Goal: Task Accomplishment & Management: Manage account settings

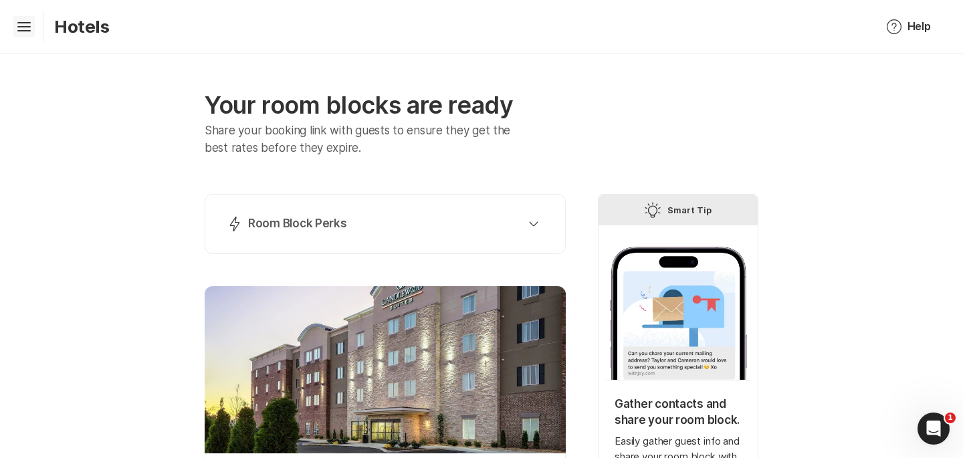
click at [21, 20] on icon "Hamburger" at bounding box center [23, 26] width 21 height 21
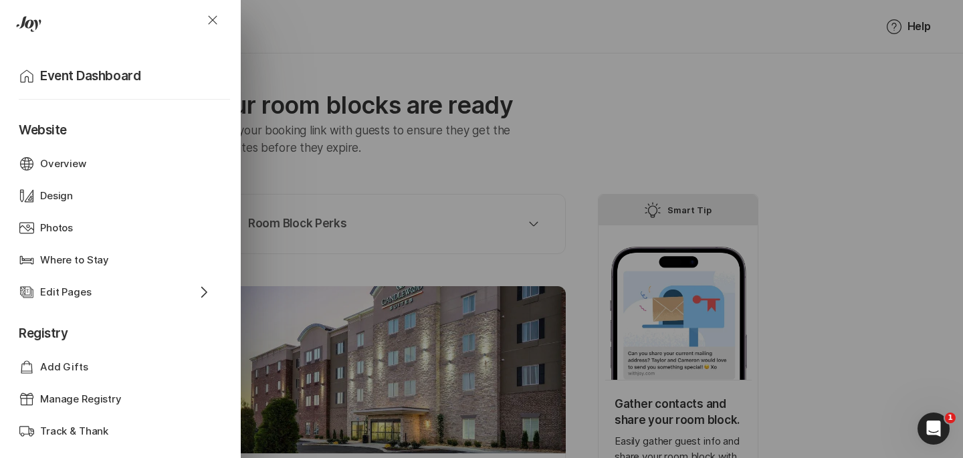
scroll to position [692, 0]
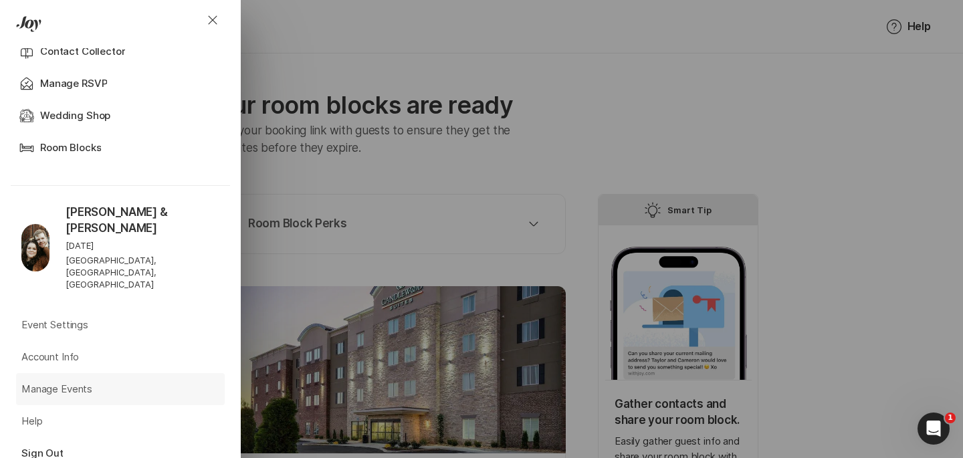
click at [80, 382] on p "Manage Events" at bounding box center [56, 389] width 71 height 15
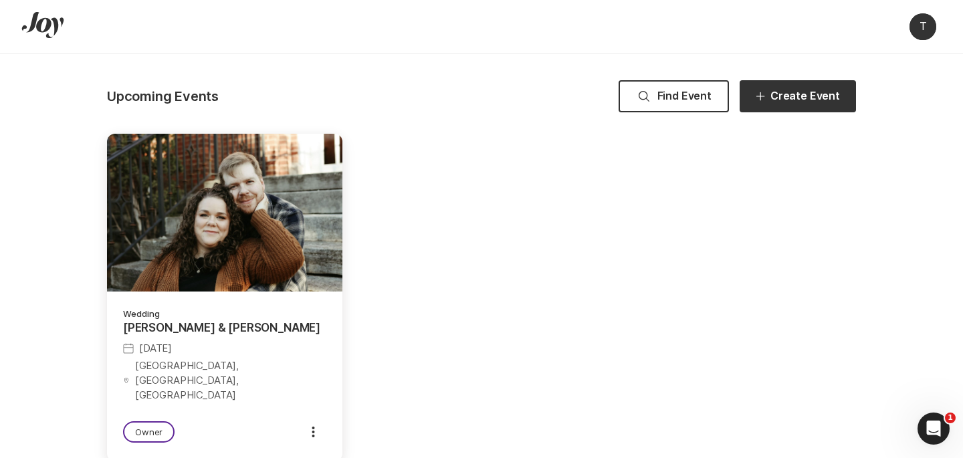
click at [189, 251] on div at bounding box center [224, 213] width 235 height 158
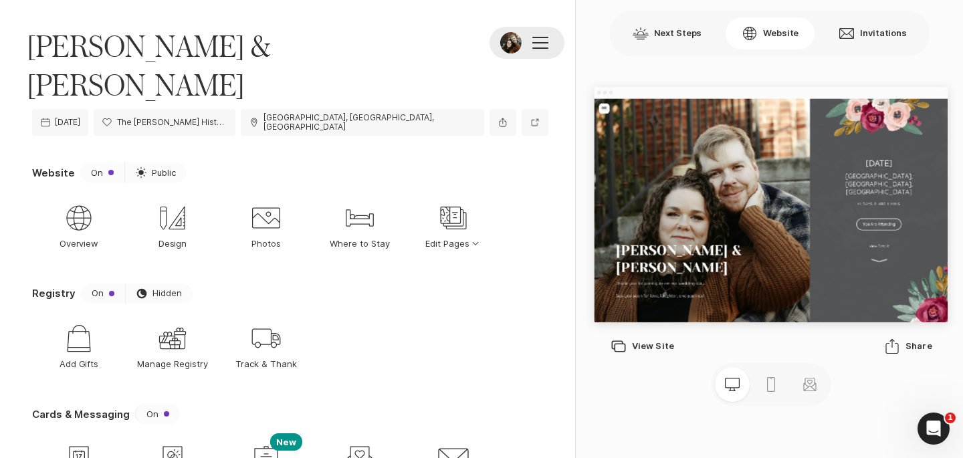
click at [542, 49] on button at bounding box center [527, 43] width 75 height 32
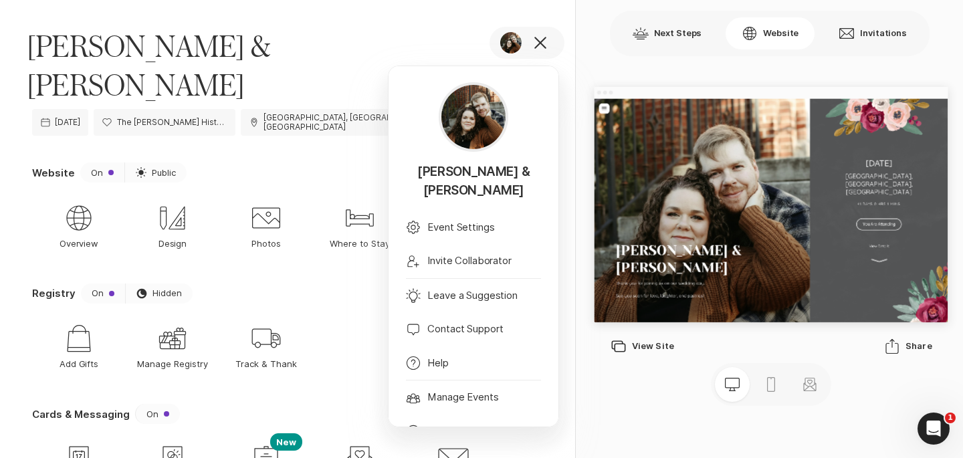
click at [455, 36] on div "[PERSON_NAME] & [PERSON_NAME] Camera Edit Photos [PERSON_NAME] & [PERSON_NAME] …" at bounding box center [287, 52] width 575 height 104
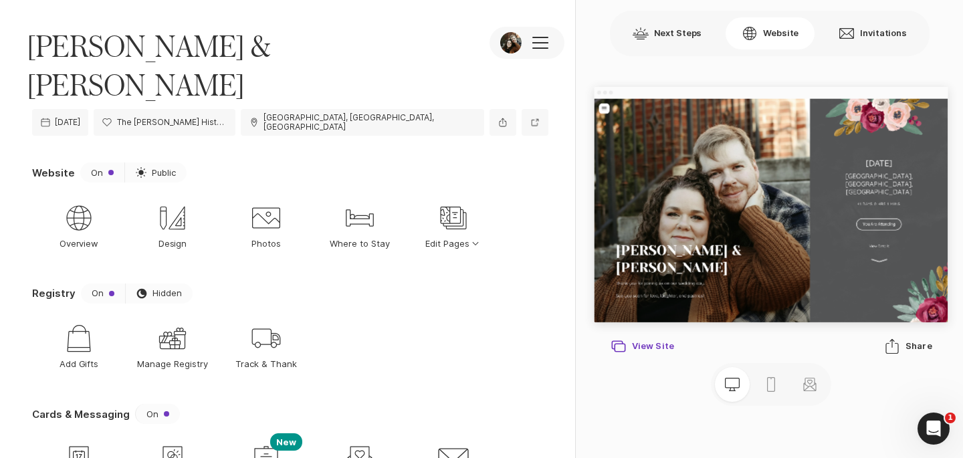
click at [655, 349] on div "New Window View Site" at bounding box center [643, 346] width 64 height 16
click at [90, 202] on icon "Web Globe" at bounding box center [79, 218] width 32 height 32
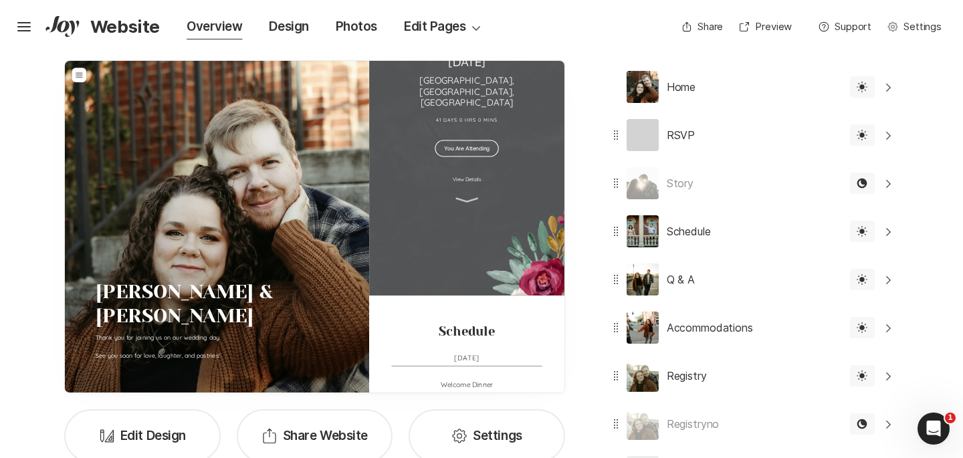
scroll to position [231, 0]
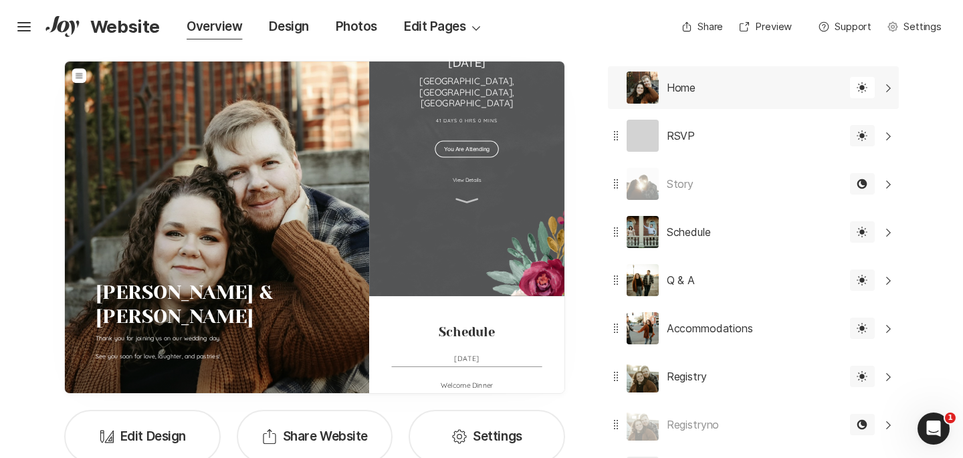
click at [730, 80] on div "Home Edit" at bounding box center [725, 87] width 234 height 43
